Goal: Navigation & Orientation: Find specific page/section

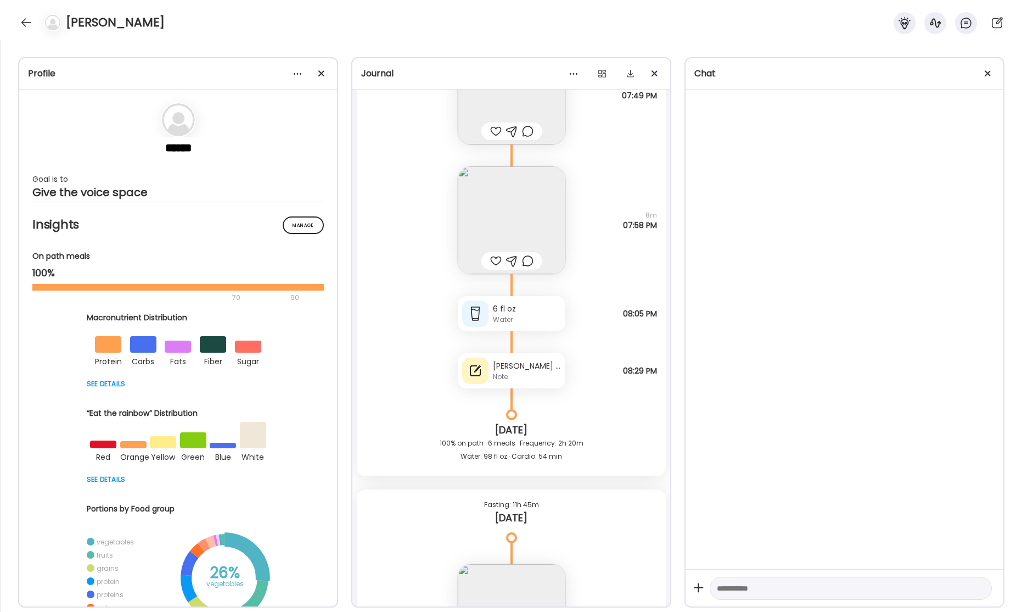
scroll to position [33058, 0]
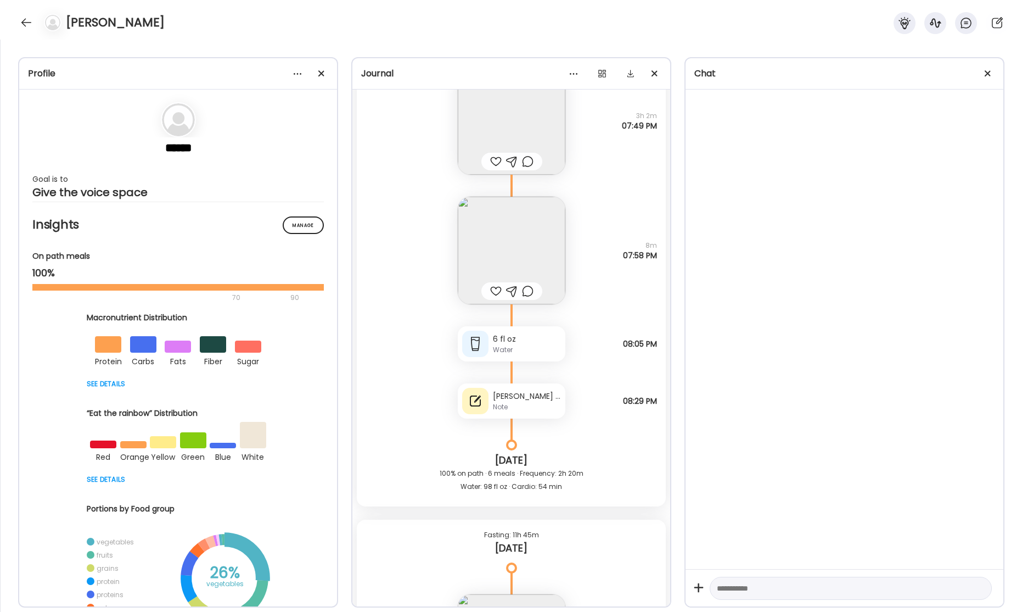
click at [522, 406] on div "Note" at bounding box center [527, 407] width 68 height 10
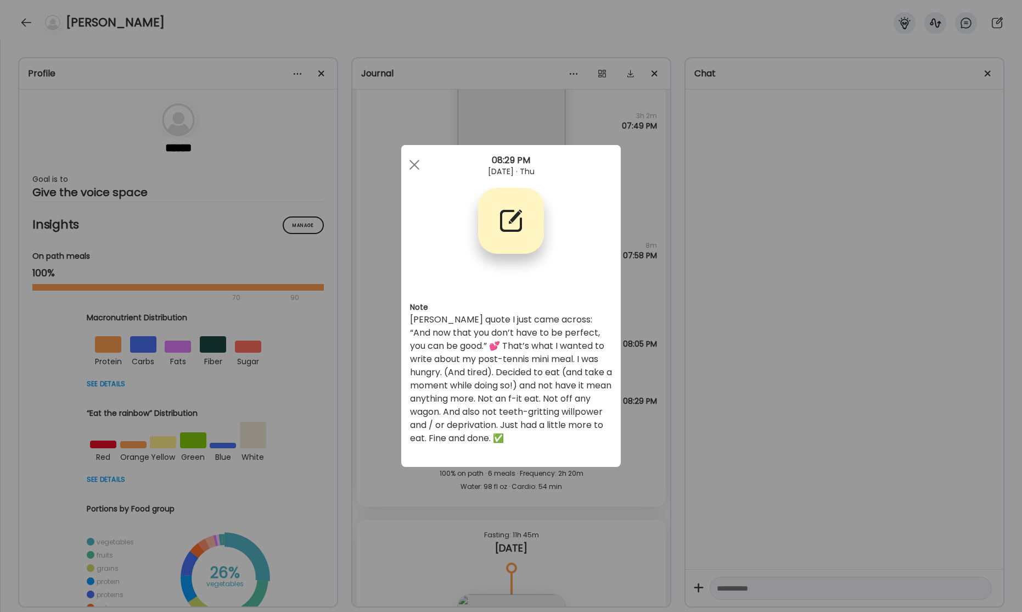
click at [796, 440] on div "Ate Coach Dashboard Wahoo! It’s official Take a moment to set up your Coach Pro…" at bounding box center [511, 306] width 1022 height 612
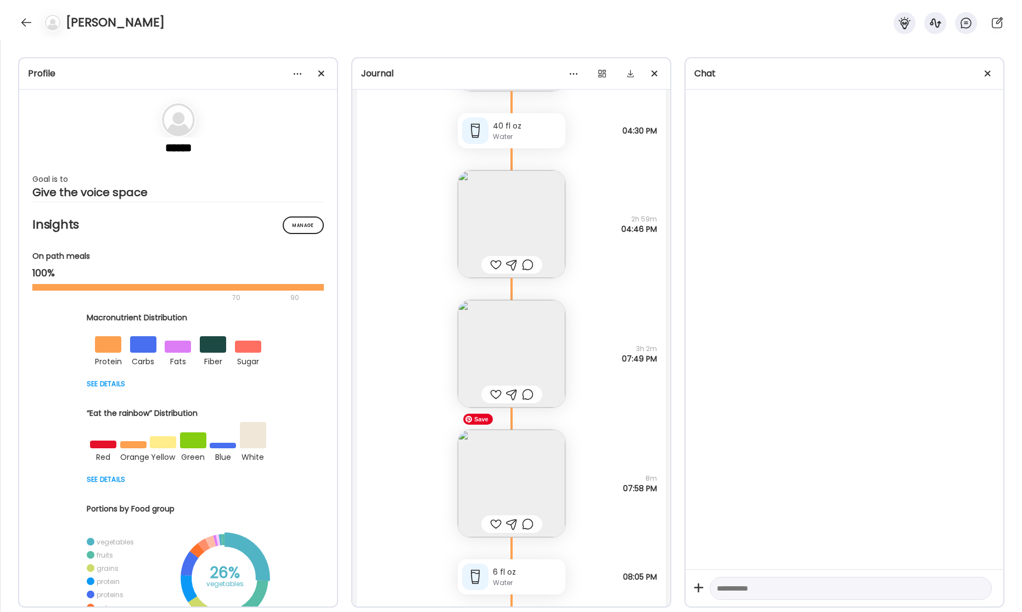
scroll to position [32820, 0]
click at [508, 377] on img at bounding box center [512, 359] width 108 height 108
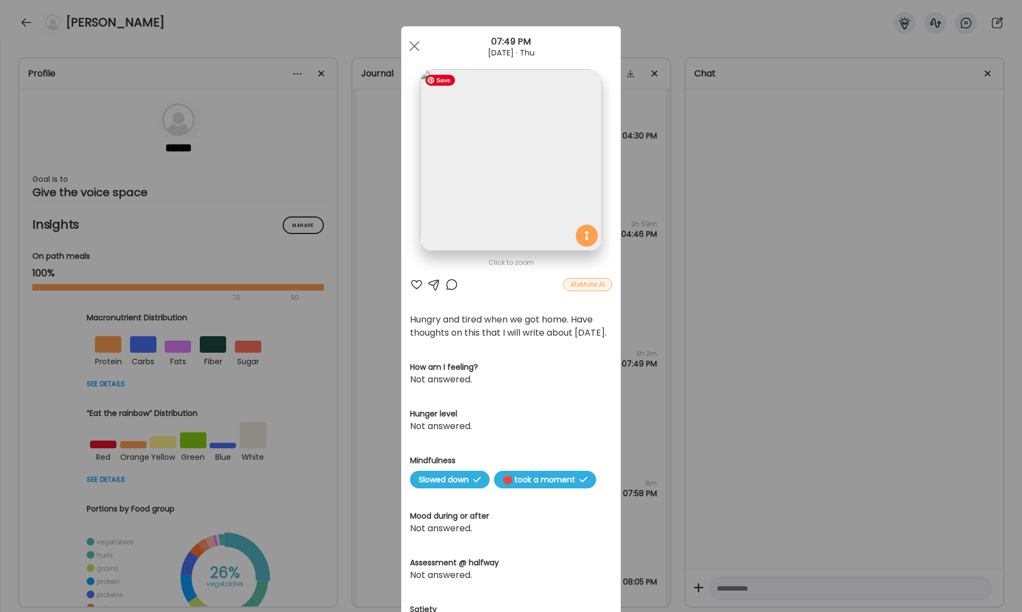
click at [501, 181] on img at bounding box center [511, 160] width 182 height 182
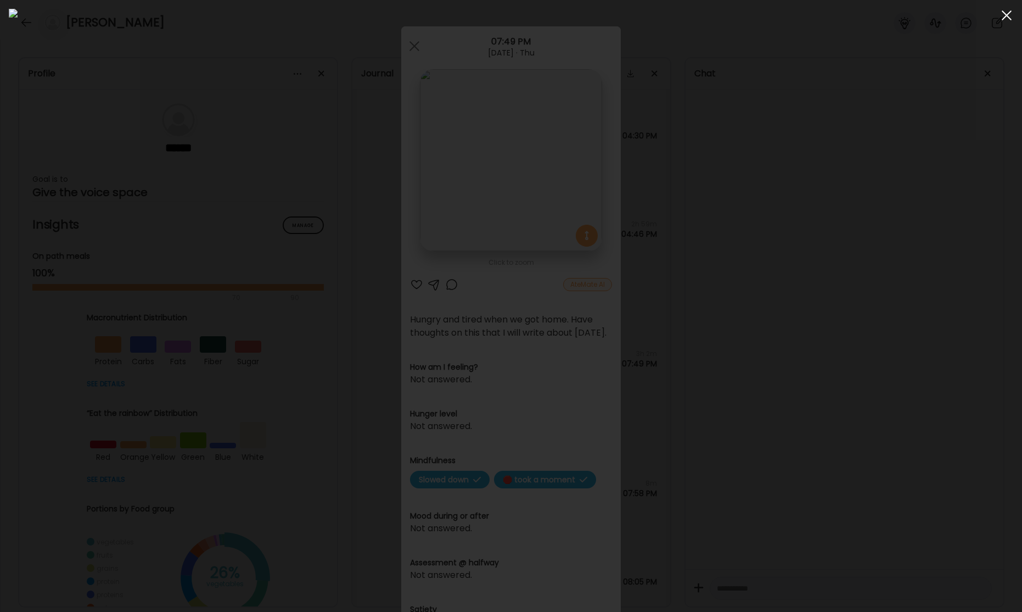
click at [1005, 16] on span at bounding box center [1007, 15] width 10 height 10
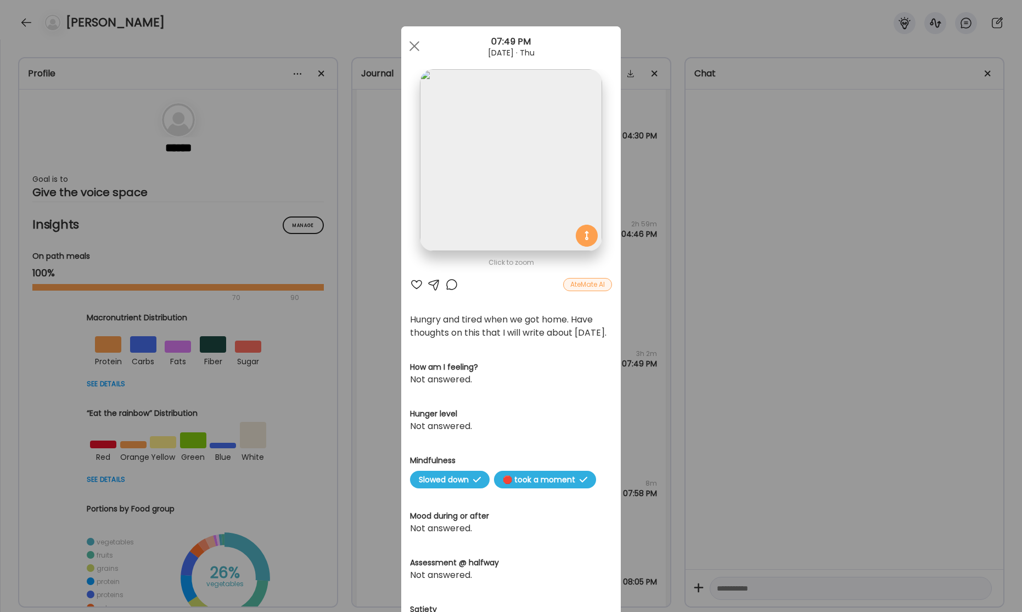
drag, startPoint x: 421, startPoint y: 47, endPoint x: 480, endPoint y: 102, distance: 80.4
click at [421, 48] on div at bounding box center [415, 46] width 22 height 22
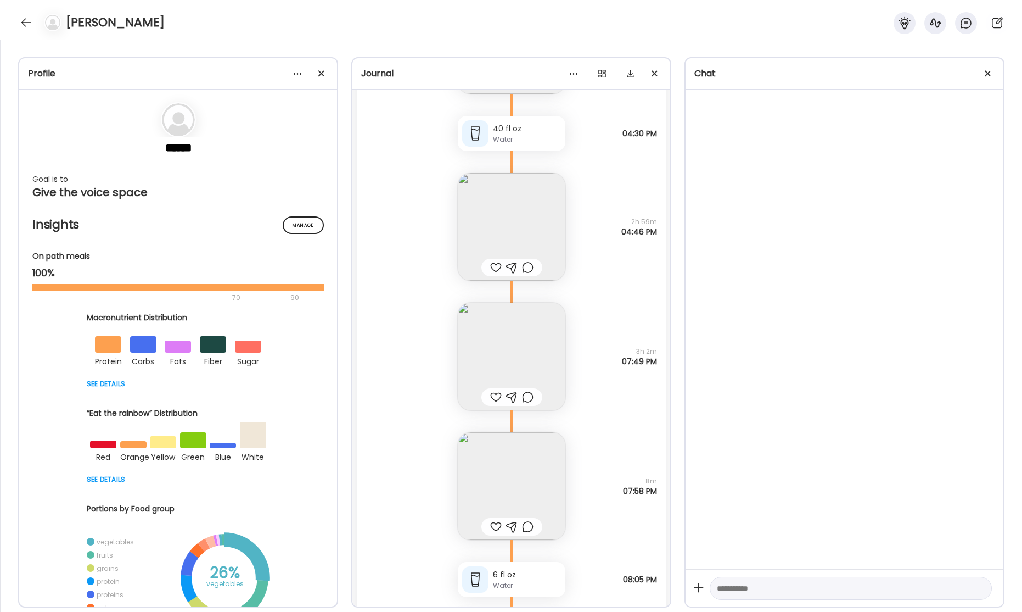
scroll to position [32825, 0]
click at [523, 205] on img at bounding box center [512, 225] width 108 height 108
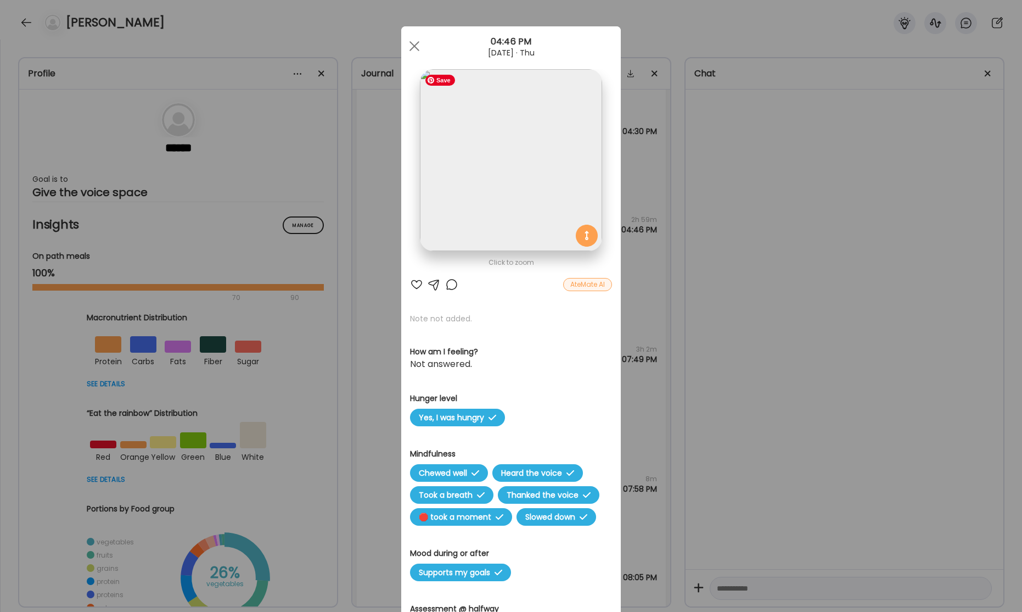
click at [528, 173] on img at bounding box center [511, 160] width 182 height 182
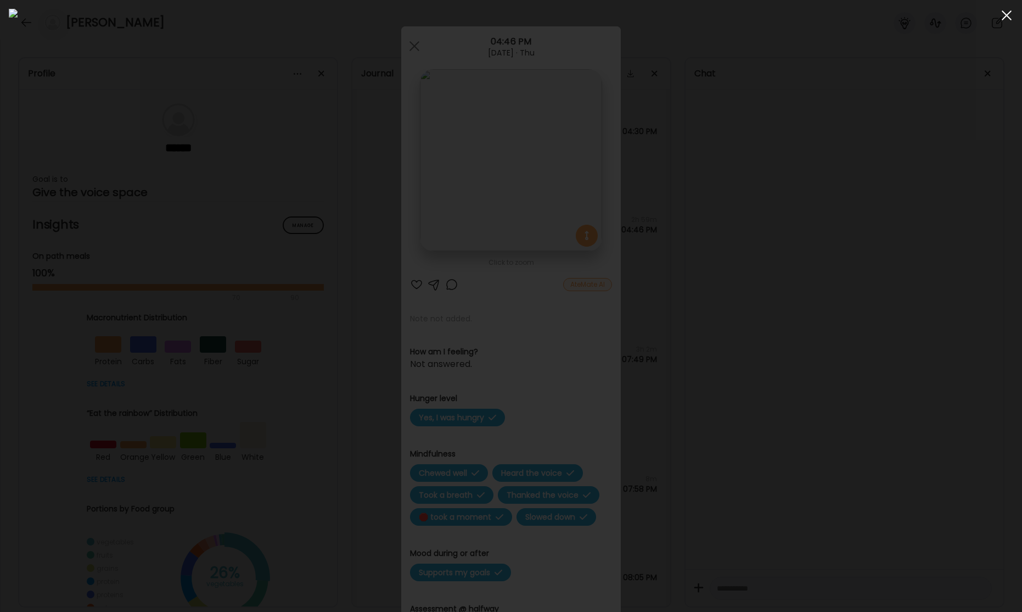
click at [1005, 19] on div at bounding box center [1007, 15] width 22 height 22
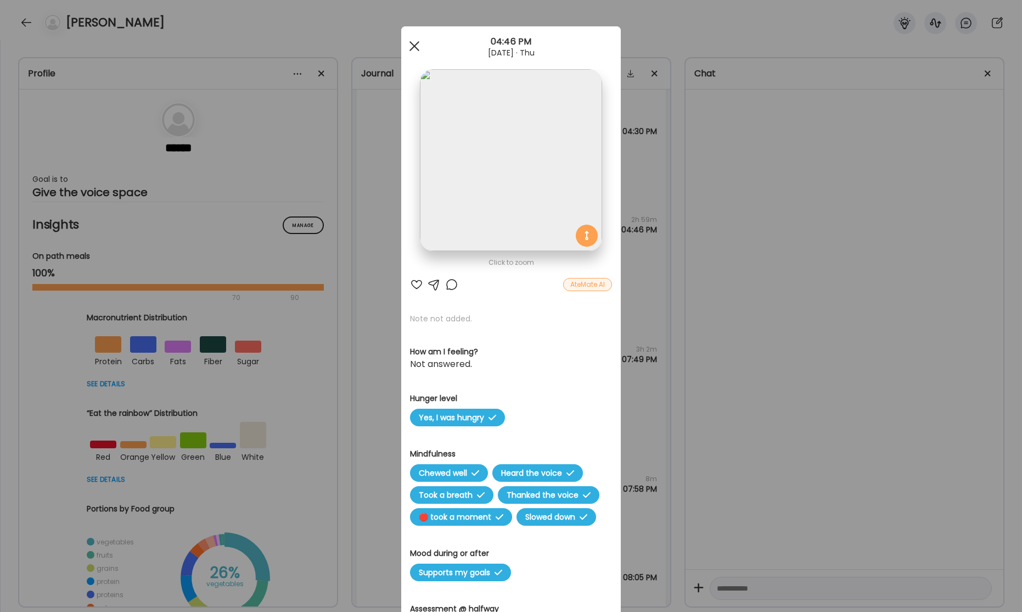
click at [409, 48] on div at bounding box center [415, 46] width 22 height 22
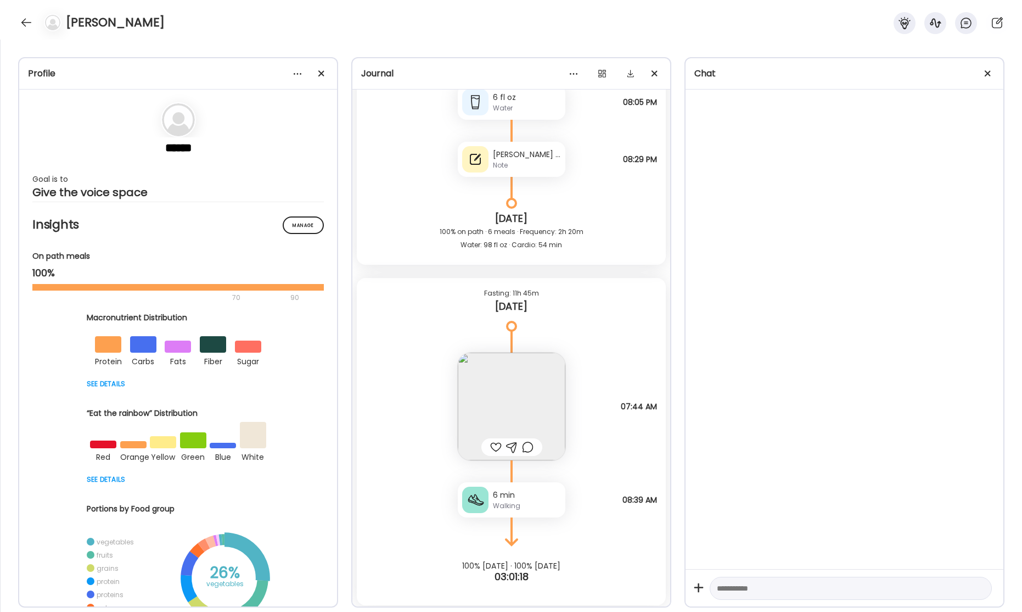
scroll to position [33299, 0]
click at [508, 397] on img at bounding box center [512, 408] width 108 height 108
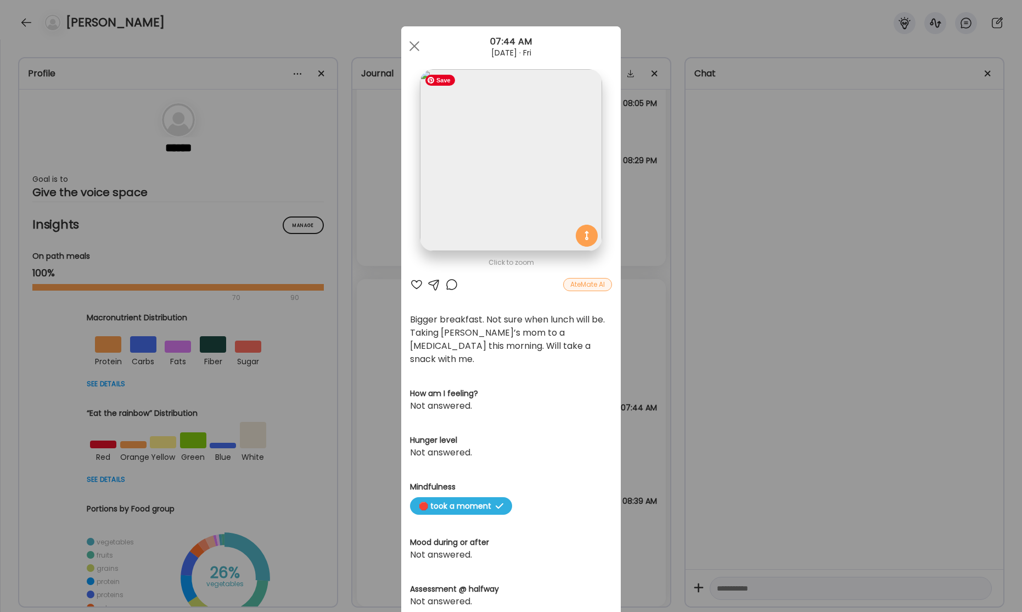
click at [517, 197] on img at bounding box center [511, 160] width 182 height 182
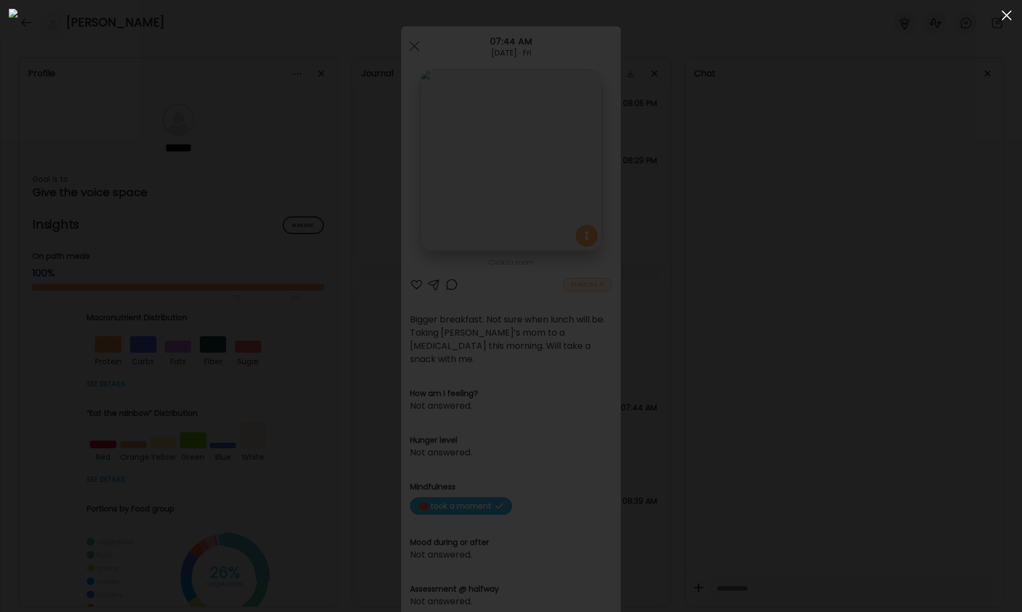
click at [1004, 15] on div at bounding box center [1007, 15] width 22 height 22
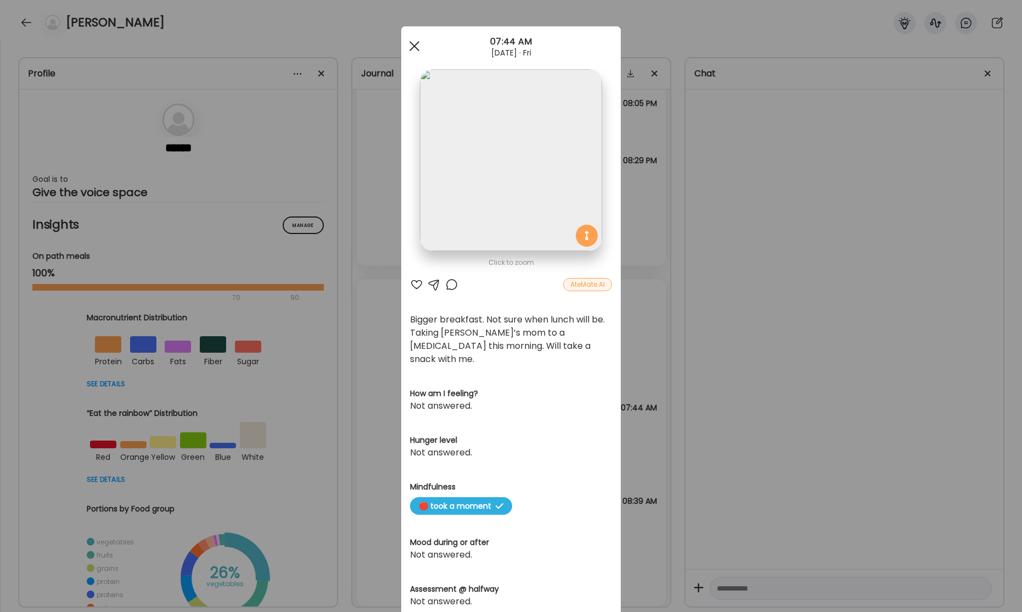
click at [416, 42] on div at bounding box center [415, 46] width 22 height 22
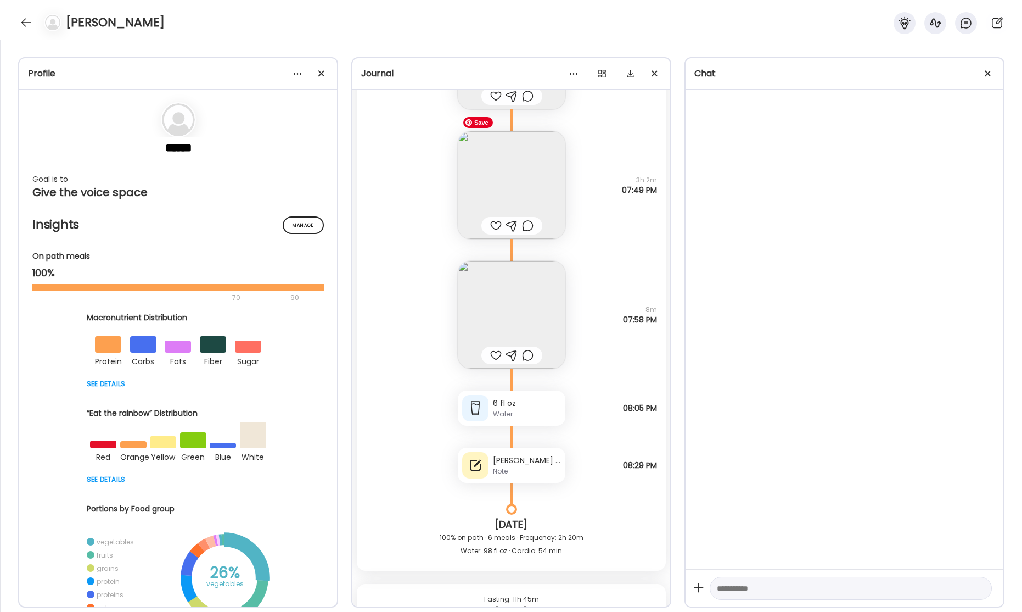
scroll to position [33014, 0]
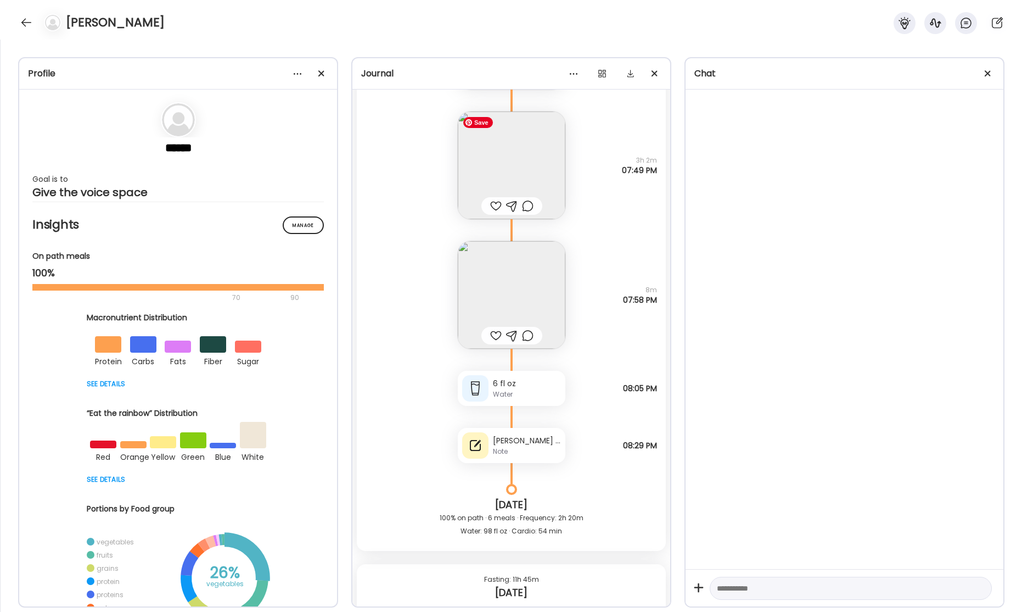
click at [532, 179] on img at bounding box center [512, 165] width 108 height 108
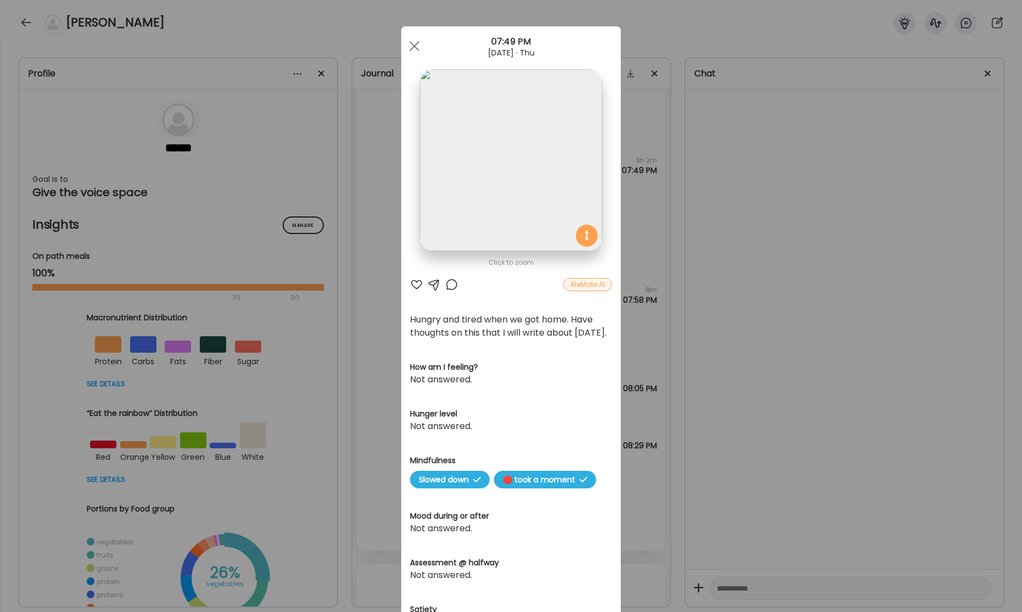
scroll to position [1, 0]
click at [767, 193] on div "Ate Coach Dashboard Wahoo! It’s official Take a moment to set up your Coach Pro…" at bounding box center [511, 306] width 1022 height 612
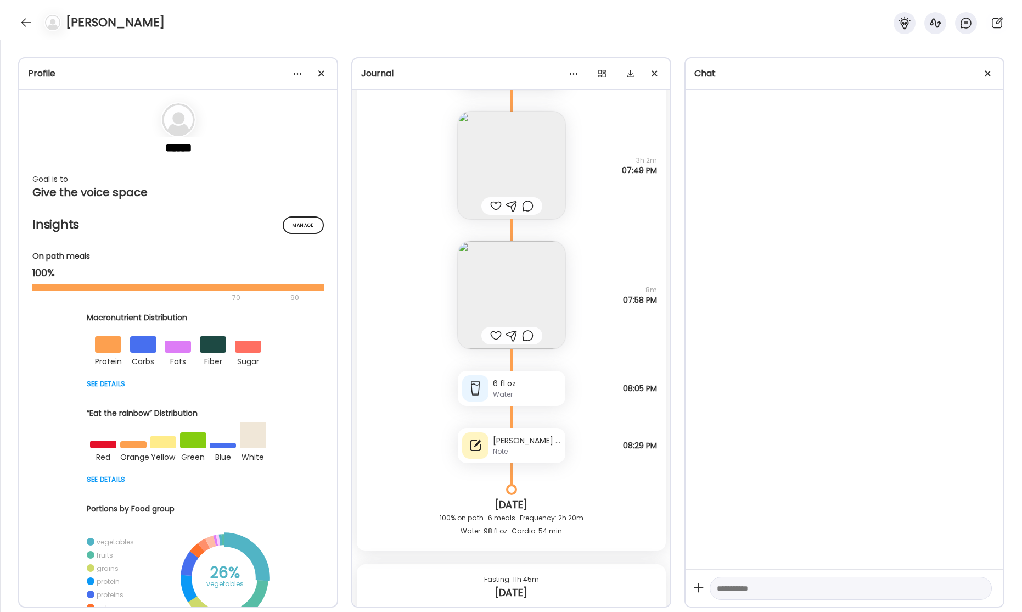
click at [511, 448] on div "Note" at bounding box center [527, 451] width 68 height 10
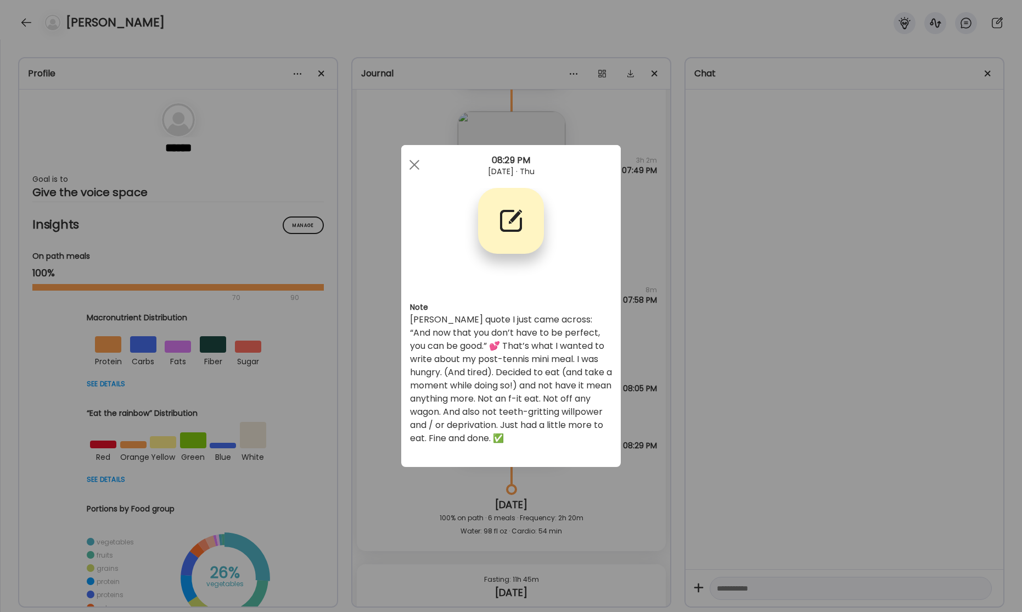
click at [27, 23] on div "Ate Coach Dashboard Wahoo! It’s official Take a moment to set up your Coach Pro…" at bounding box center [511, 306] width 1022 height 612
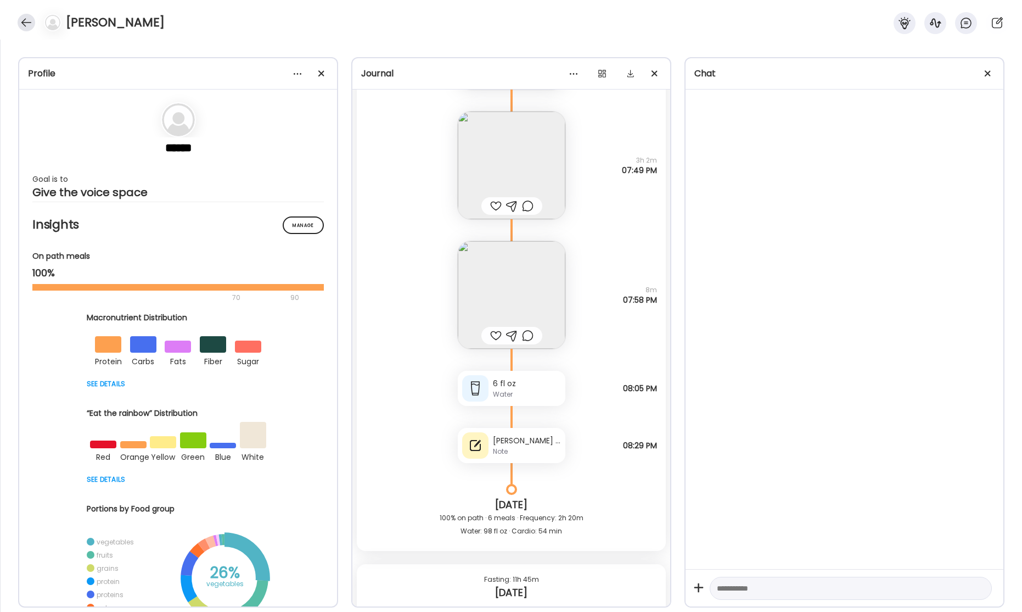
click at [25, 21] on div at bounding box center [27, 23] width 18 height 18
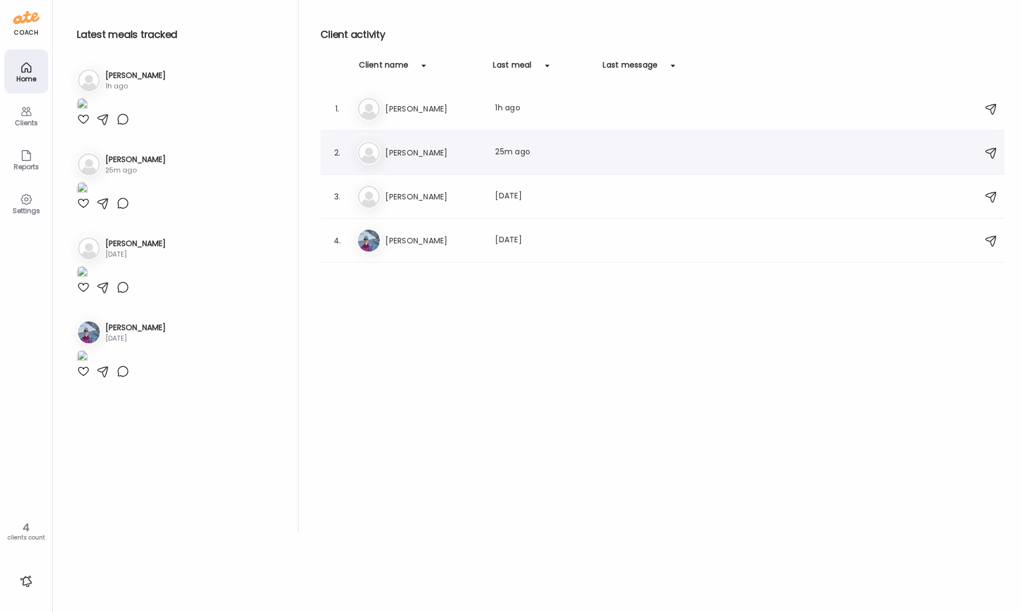
click at [430, 153] on h3 "[PERSON_NAME]" at bounding box center [433, 152] width 97 height 13
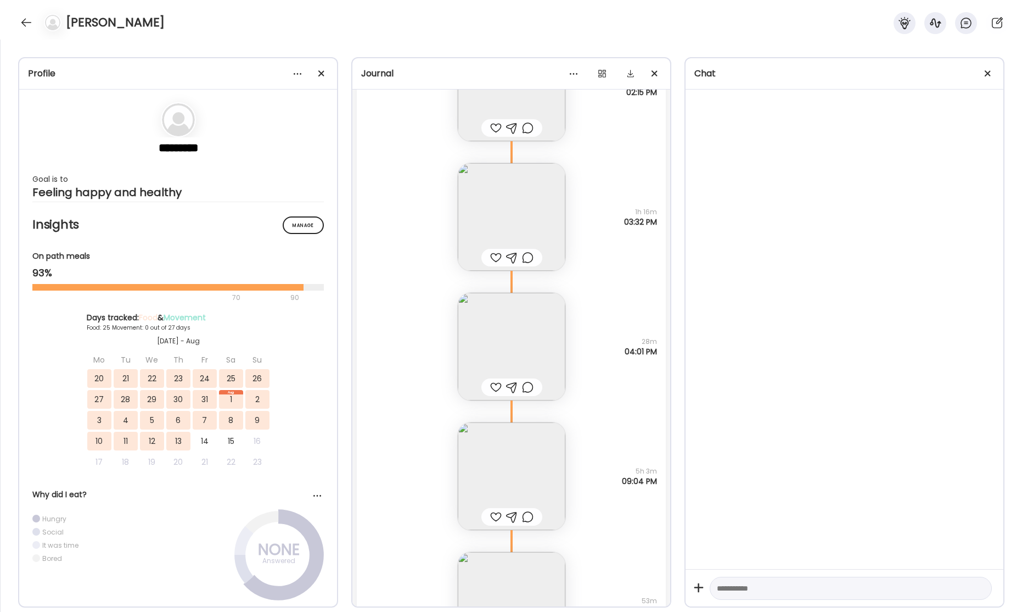
scroll to position [24685, 0]
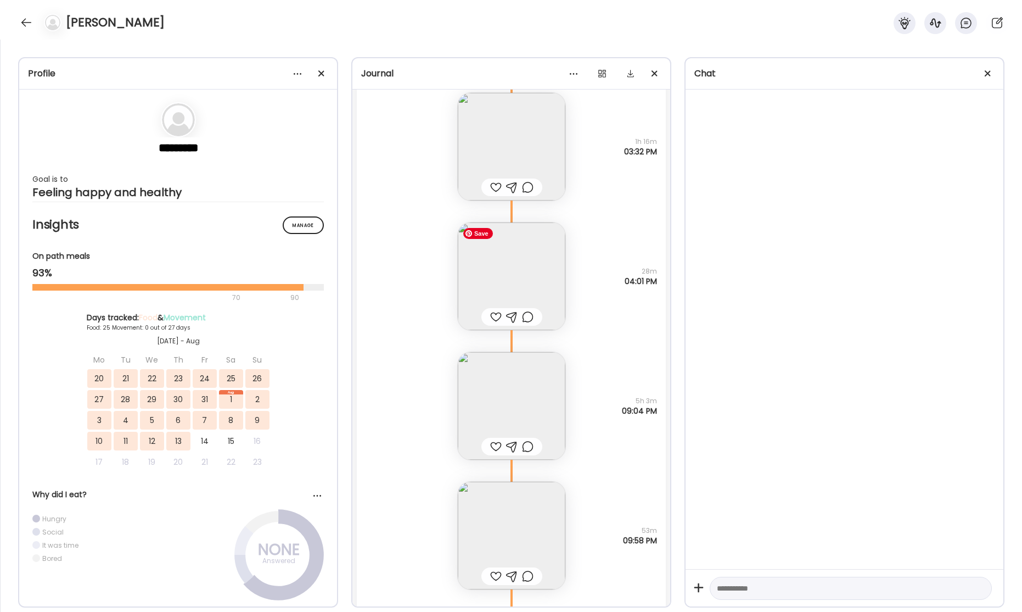
click at [535, 245] on img at bounding box center [512, 276] width 108 height 108
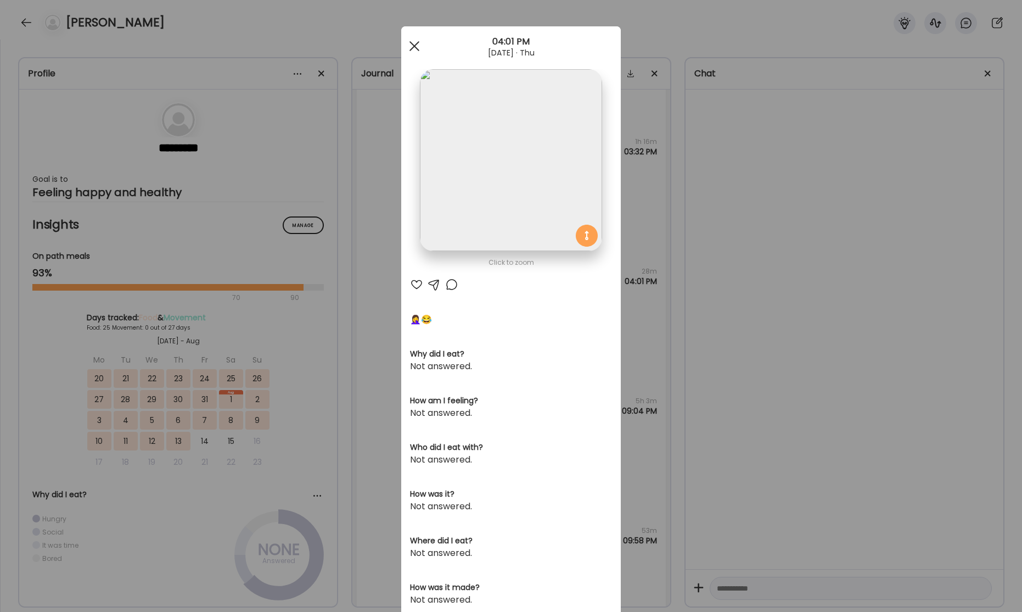
click at [409, 49] on div at bounding box center [415, 46] width 22 height 22
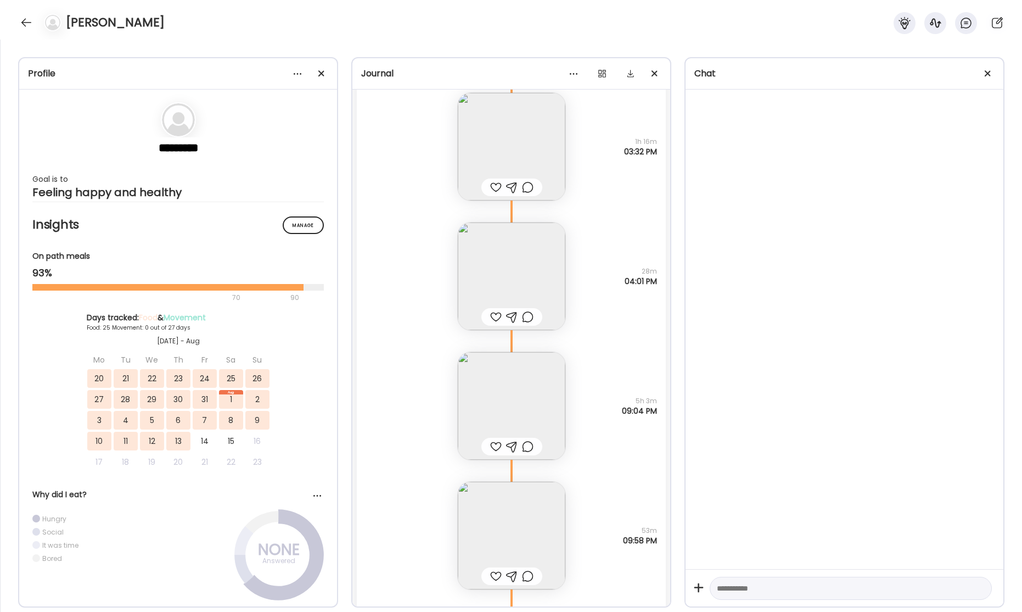
scroll to position [24761, 0]
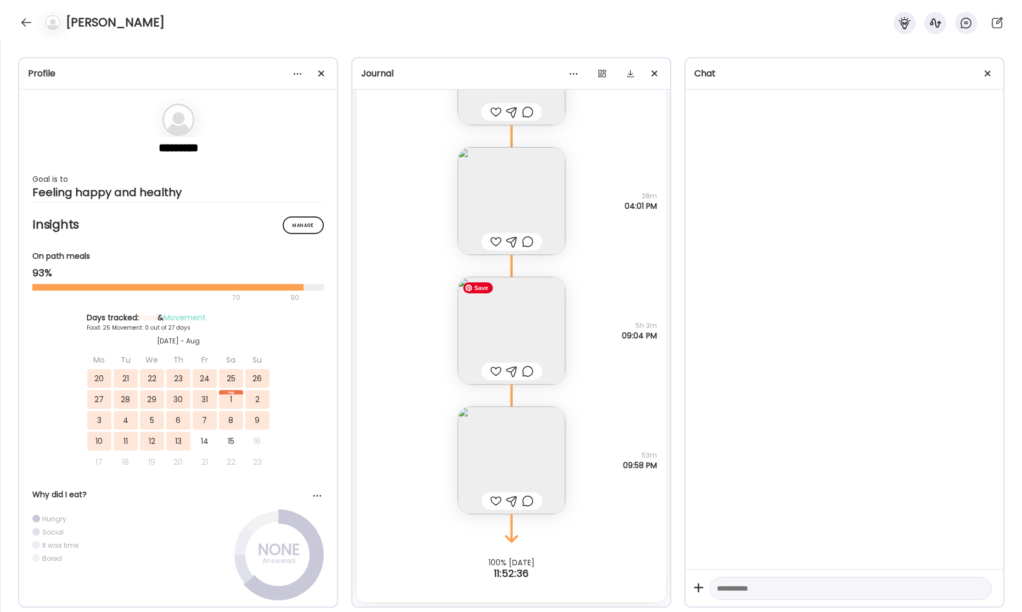
click at [528, 314] on img at bounding box center [512, 331] width 108 height 108
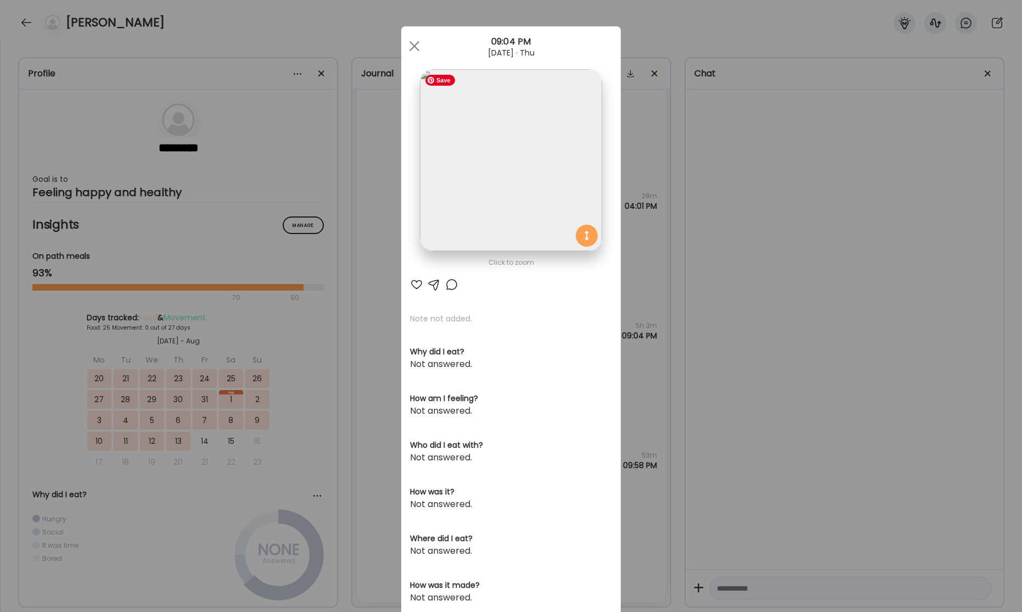
click at [539, 208] on img at bounding box center [511, 160] width 182 height 182
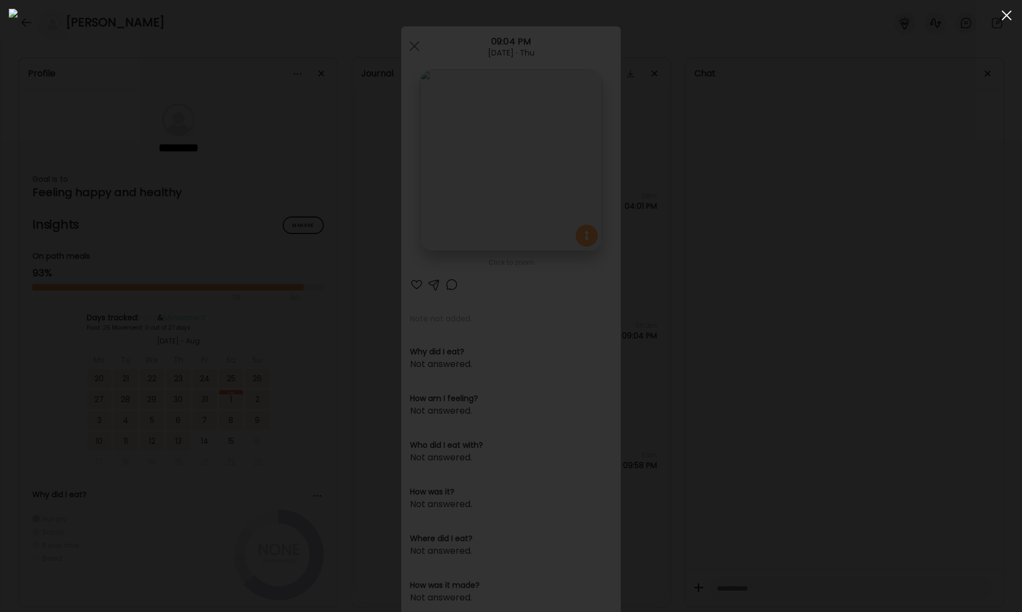
click at [1007, 18] on div at bounding box center [1007, 15] width 22 height 22
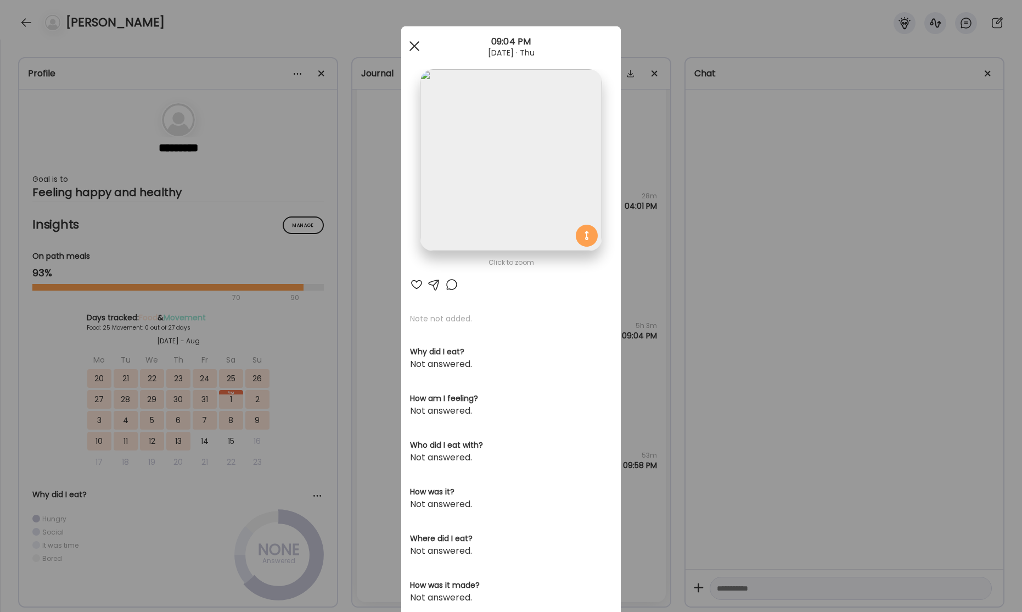
click at [417, 46] on div at bounding box center [415, 46] width 22 height 22
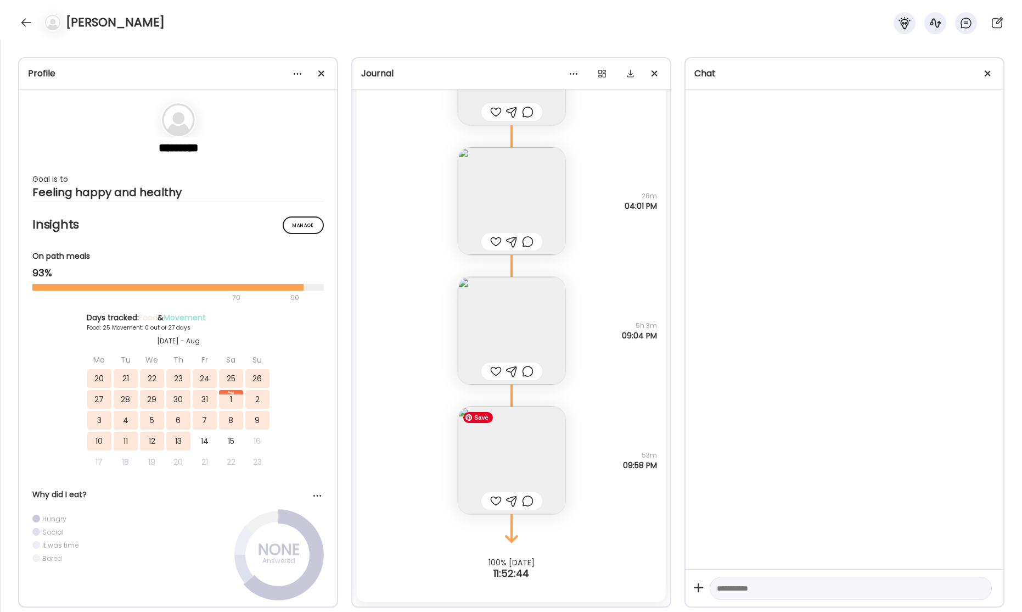
click at [526, 455] on img at bounding box center [512, 460] width 108 height 108
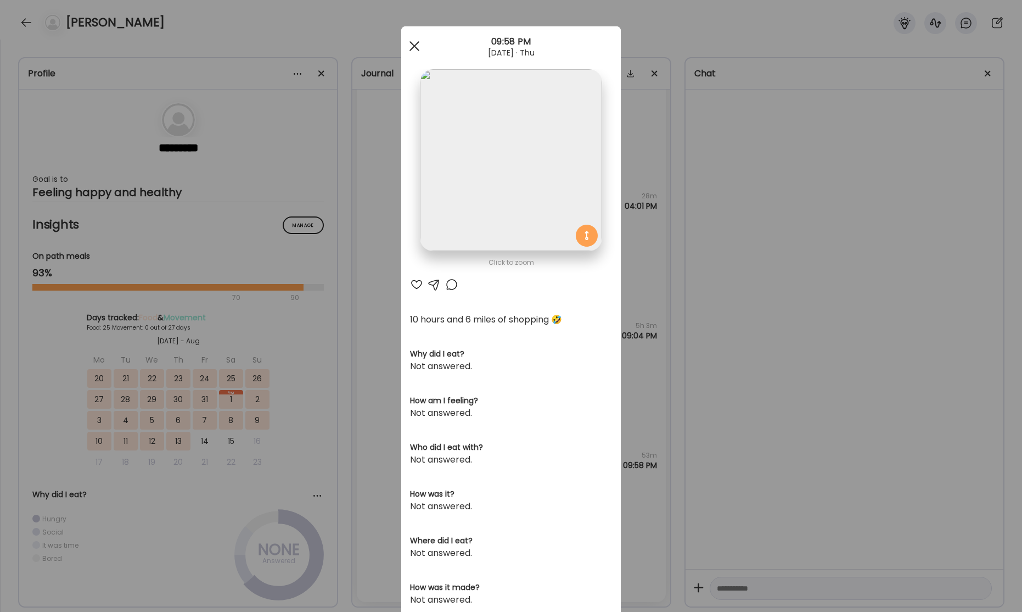
click at [412, 47] on span at bounding box center [415, 46] width 10 height 10
